Goal: Task Accomplishment & Management: Manage account settings

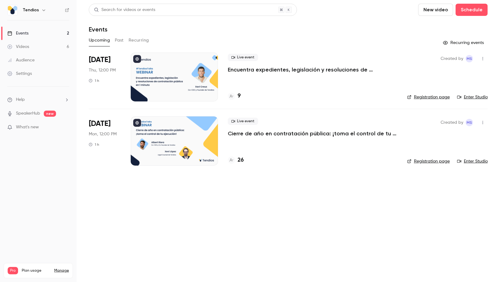
click at [51, 49] on link "Videos 6" at bounding box center [38, 46] width 76 height 13
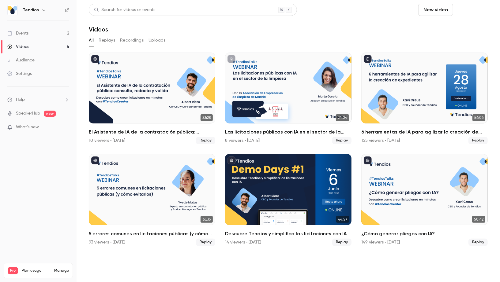
click at [474, 10] on button "Schedule" at bounding box center [471, 10] width 32 height 12
click at [361, 26] on div at bounding box center [250, 141] width 500 height 282
click at [33, 28] on link "Events 2" at bounding box center [38, 33] width 76 height 13
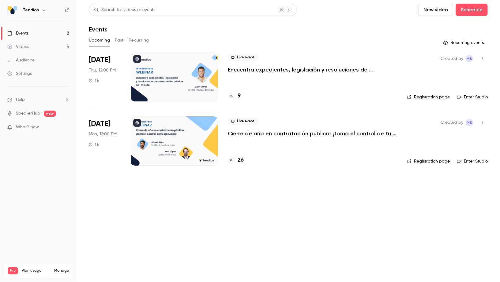
click at [35, 44] on link "Videos 6" at bounding box center [38, 46] width 76 height 13
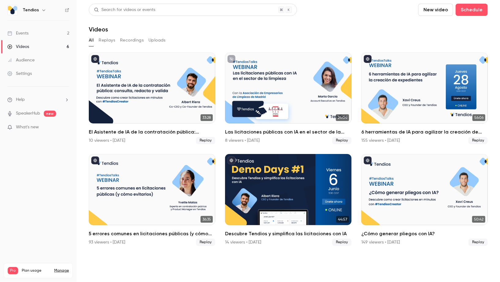
click at [160, 37] on button "Uploads" at bounding box center [156, 40] width 17 height 10
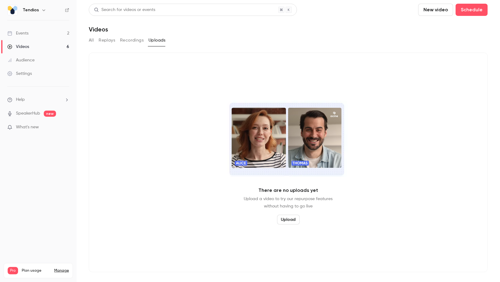
click at [292, 220] on button "Upload" at bounding box center [288, 220] width 23 height 10
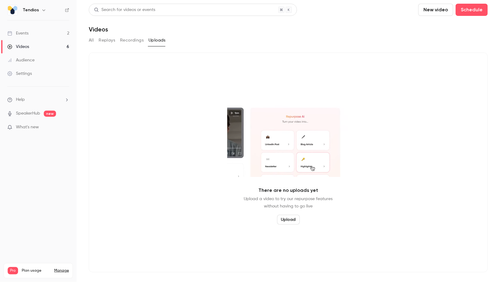
click at [292, 221] on button "Upload" at bounding box center [288, 220] width 23 height 10
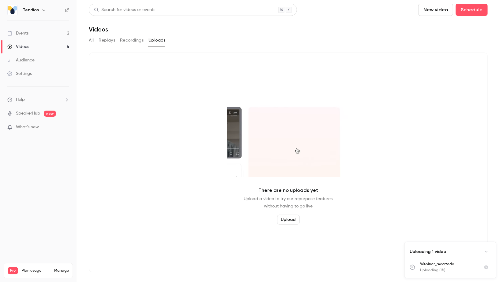
click at [45, 32] on link "Events 2" at bounding box center [38, 33] width 76 height 13
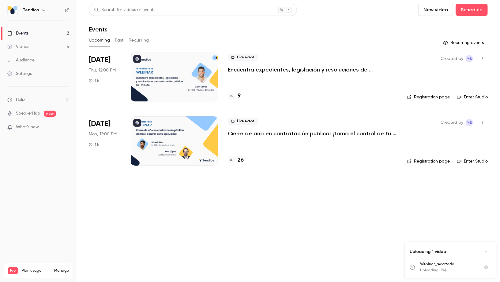
click at [44, 45] on link "Videos 6" at bounding box center [38, 46] width 76 height 13
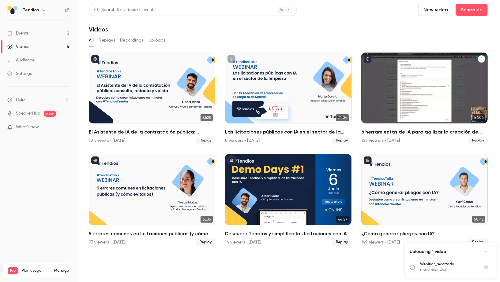
click at [419, 115] on div "6 herramientas de IA para agilizar la creación de expedientes" at bounding box center [424, 88] width 126 height 71
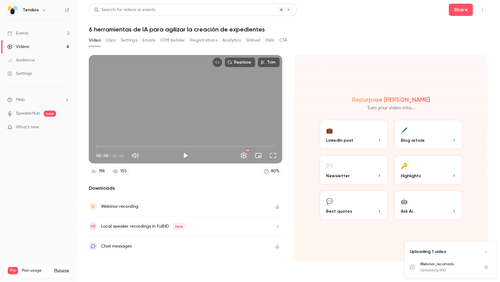
click at [134, 41] on button "Settings" at bounding box center [129, 40] width 17 height 10
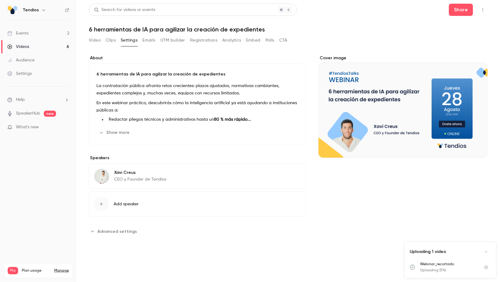
click at [109, 43] on button "Clips" at bounding box center [111, 40] width 10 height 10
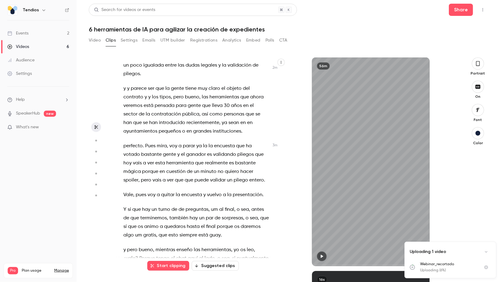
scroll to position [442, 0]
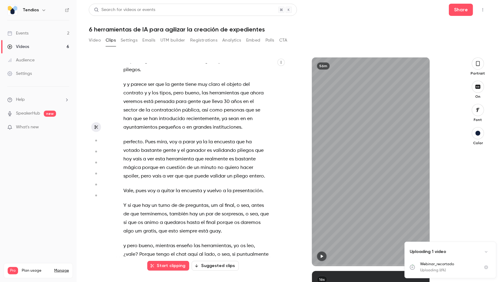
click at [26, 50] on link "Videos 6" at bounding box center [38, 46] width 76 height 13
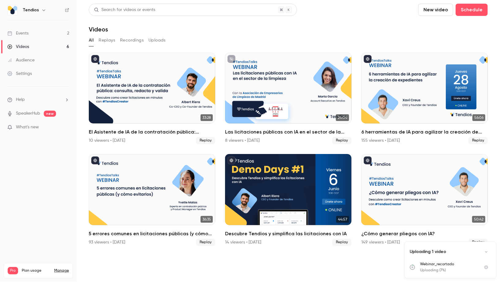
click at [34, 126] on span "What's new" at bounding box center [27, 127] width 23 height 6
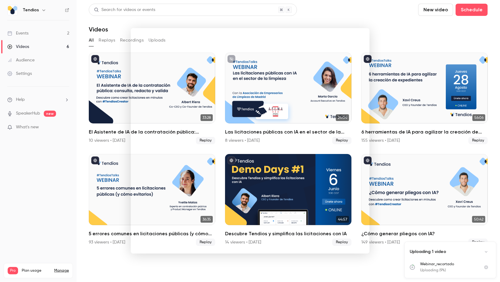
click at [42, 193] on div at bounding box center [250, 141] width 500 height 282
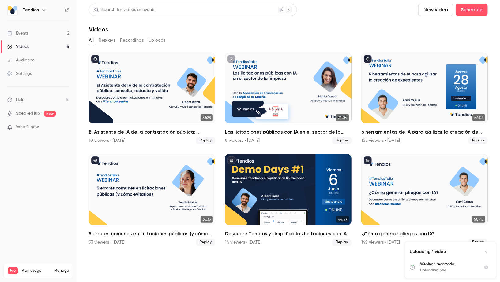
click at [31, 33] on link "Events 2" at bounding box center [38, 33] width 76 height 13
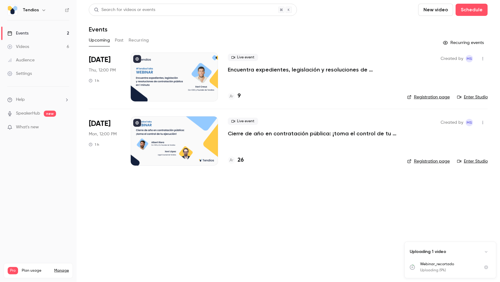
click at [32, 64] on link "Audience" at bounding box center [38, 60] width 76 height 13
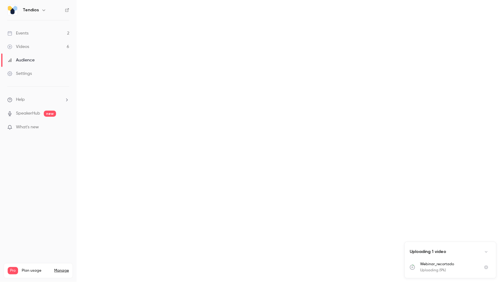
click at [31, 74] on div "Settings" at bounding box center [19, 74] width 24 height 6
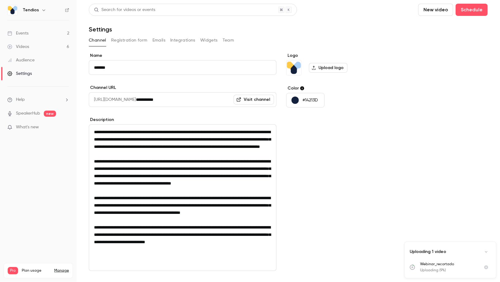
click at [176, 39] on button "Integrations" at bounding box center [182, 40] width 25 height 10
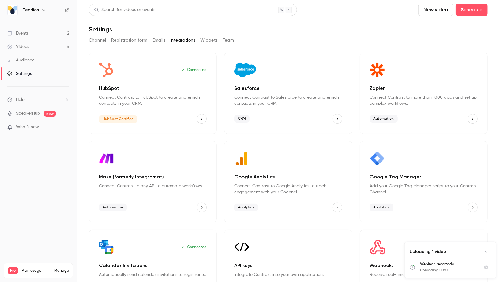
click at [136, 39] on button "Registration form" at bounding box center [129, 40] width 36 height 10
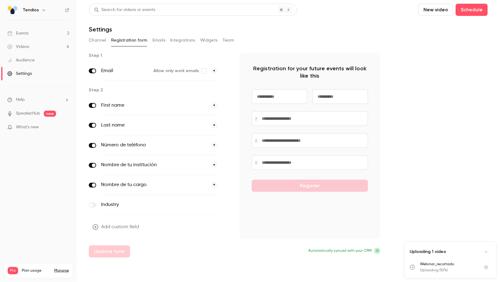
click at [226, 144] on icon "button" at bounding box center [225, 145] width 3 height 3
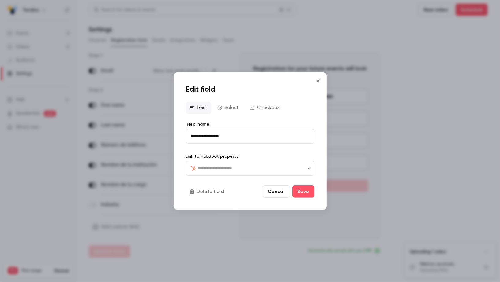
type input "**********"
click at [305, 196] on button "Save" at bounding box center [303, 192] width 22 height 12
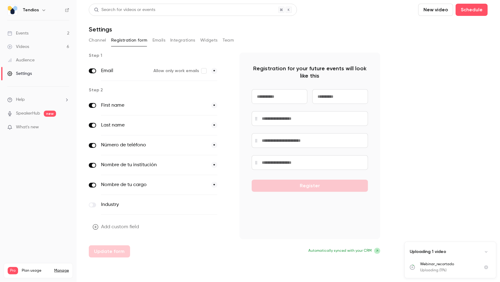
click at [42, 34] on link "Events 2" at bounding box center [38, 33] width 76 height 13
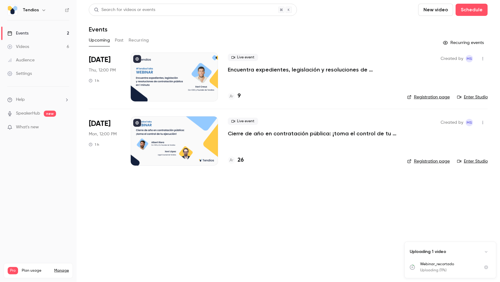
click at [41, 45] on link "Videos 6" at bounding box center [38, 46] width 76 height 13
